Goal: Task Accomplishment & Management: Use online tool/utility

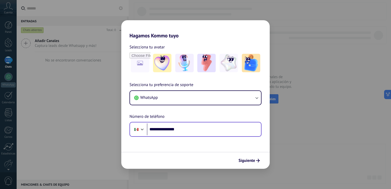
click at [161, 129] on input "**********" at bounding box center [204, 129] width 114 height 12
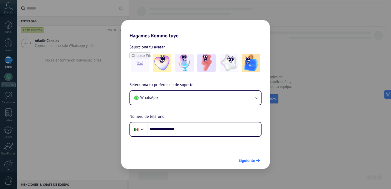
type input "**********"
click at [247, 161] on span "Siguiente" at bounding box center [247, 161] width 17 height 4
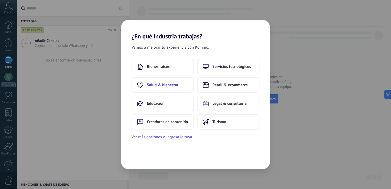
click at [172, 87] on span "Salud & bienestar" at bounding box center [163, 84] width 32 height 5
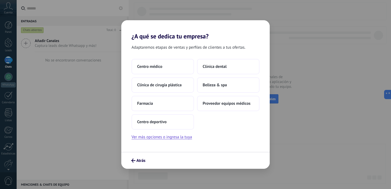
click at [226, 48] on span "Adaptaremos etapas de ventas y perfiles de clientes a tus ofertas." at bounding box center [189, 47] width 114 height 7
click at [182, 49] on span "Adaptaremos etapas de ventas y perfiles de clientes a tus ofertas." at bounding box center [189, 47] width 114 height 7
drag, startPoint x: 182, startPoint y: 49, endPoint x: 215, endPoint y: 47, distance: 33.1
click at [212, 46] on span "Adaptaremos etapas de ventas y perfiles de clientes a tus ofertas." at bounding box center [189, 47] width 114 height 7
drag, startPoint x: 215, startPoint y: 47, endPoint x: 223, endPoint y: 50, distance: 8.5
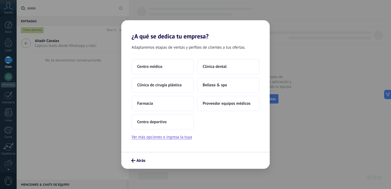
click at [223, 50] on span "Adaptaremos etapas de ventas y perfiles de clientes a tus ofertas." at bounding box center [189, 47] width 114 height 7
click at [170, 137] on button "Ver más opciones o ingresa la tuya" at bounding box center [162, 137] width 60 height 7
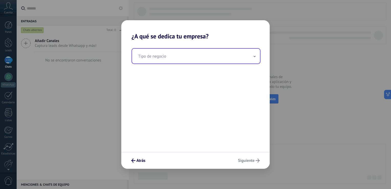
click at [214, 63] on input "text" at bounding box center [196, 56] width 128 height 15
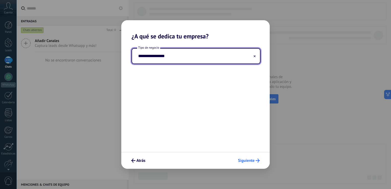
type input "**********"
click at [252, 162] on span "Siguiente" at bounding box center [246, 161] width 17 height 4
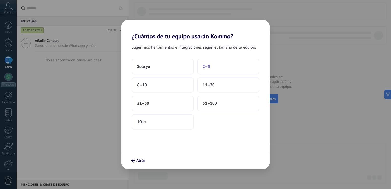
click at [219, 69] on button "2–5" at bounding box center [228, 66] width 63 height 15
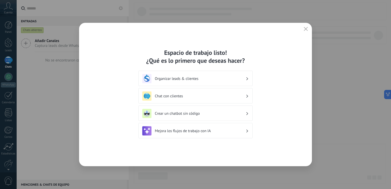
click at [213, 77] on h3 "Organizar leads & clientes" at bounding box center [200, 78] width 91 height 5
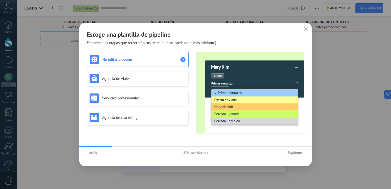
click at [92, 152] on span "Atrás" at bounding box center [93, 153] width 8 height 4
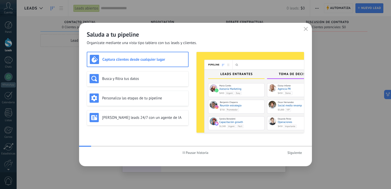
click at [121, 57] on h3 "Captura clientes desde cualquier lugar" at bounding box center [143, 59] width 83 height 5
click at [297, 152] on span "Siguiente" at bounding box center [295, 153] width 15 height 4
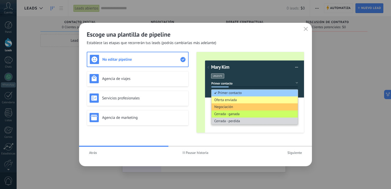
click at [93, 156] on button "Atrás" at bounding box center [93, 153] width 13 height 8
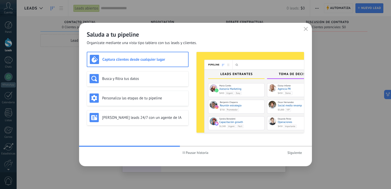
click at [304, 154] on button "Siguiente" at bounding box center [294, 153] width 19 height 8
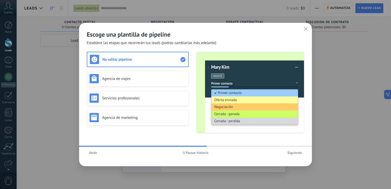
click at [299, 154] on span "Siguiente" at bounding box center [295, 153] width 15 height 4
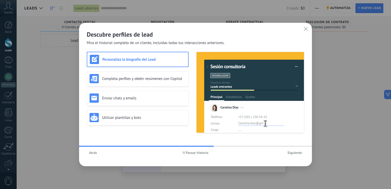
click at [294, 154] on span "Siguiente" at bounding box center [295, 153] width 15 height 4
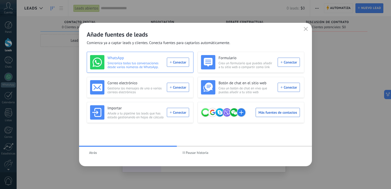
click at [178, 63] on div "WhatsApp Sincroniza todas tus conversaciones desde varios números de WhatsApp. …" at bounding box center [139, 62] width 99 height 14
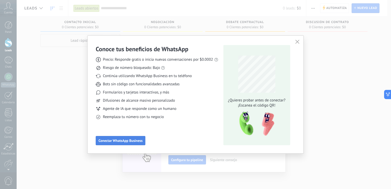
click at [119, 139] on span "Conectar WhatsApp Business" at bounding box center [121, 141] width 44 height 4
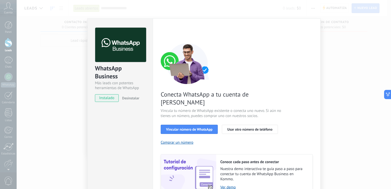
click at [291, 129] on div "Conecta WhatsApp a tu cuenta de Kommo Vincula tu número de WhatsApp existente o…" at bounding box center [237, 119] width 152 height 152
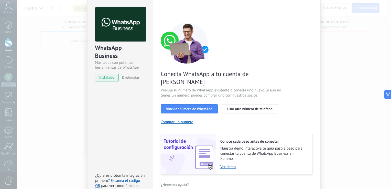
scroll to position [21, 0]
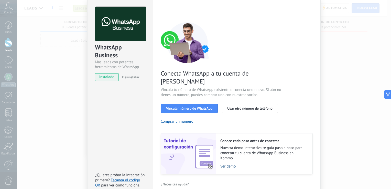
click at [228, 164] on link "Ver demo" at bounding box center [264, 166] width 87 height 5
